Goal: Find contact information: Find contact information

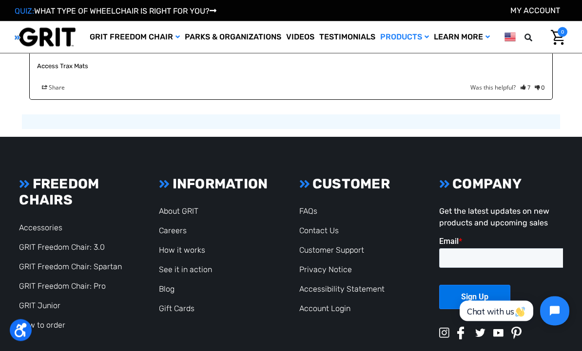
scroll to position [1659, 0]
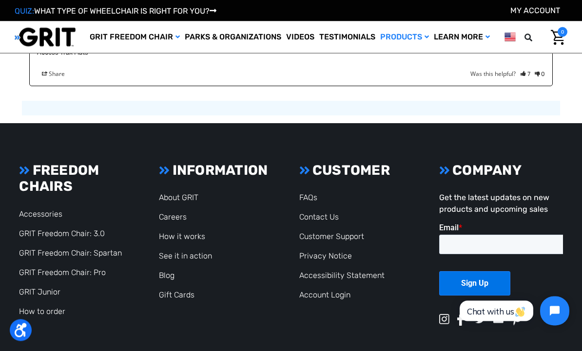
click at [343, 212] on li "Contact Us" at bounding box center [361, 218] width 124 height 12
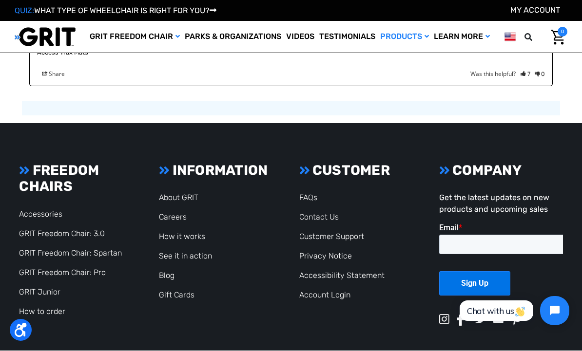
click at [338, 216] on link "Contact Us" at bounding box center [318, 217] width 39 height 9
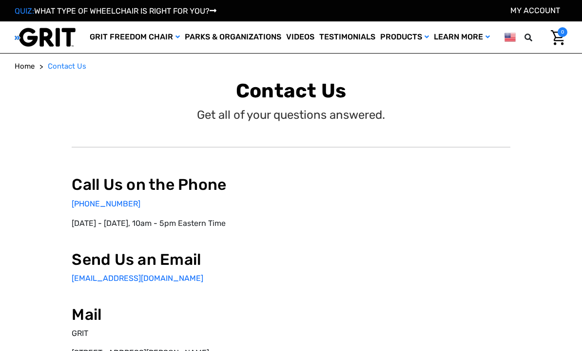
select select "US"
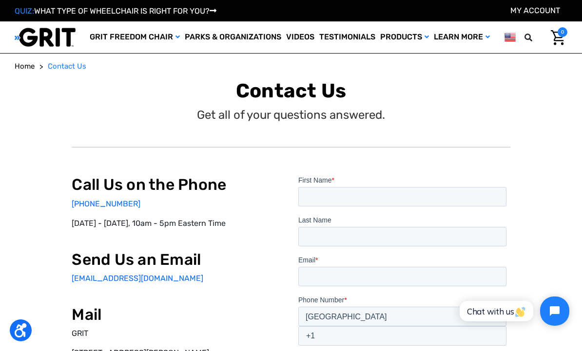
click at [102, 207] on link "877-345-4748" at bounding box center [106, 203] width 69 height 9
click at [116, 205] on link "877-345-4748" at bounding box center [106, 203] width 69 height 9
click at [0, 0] on link "Access Mats" at bounding box center [0, 0] width 0 height 0
